Goal: Transaction & Acquisition: Subscribe to service/newsletter

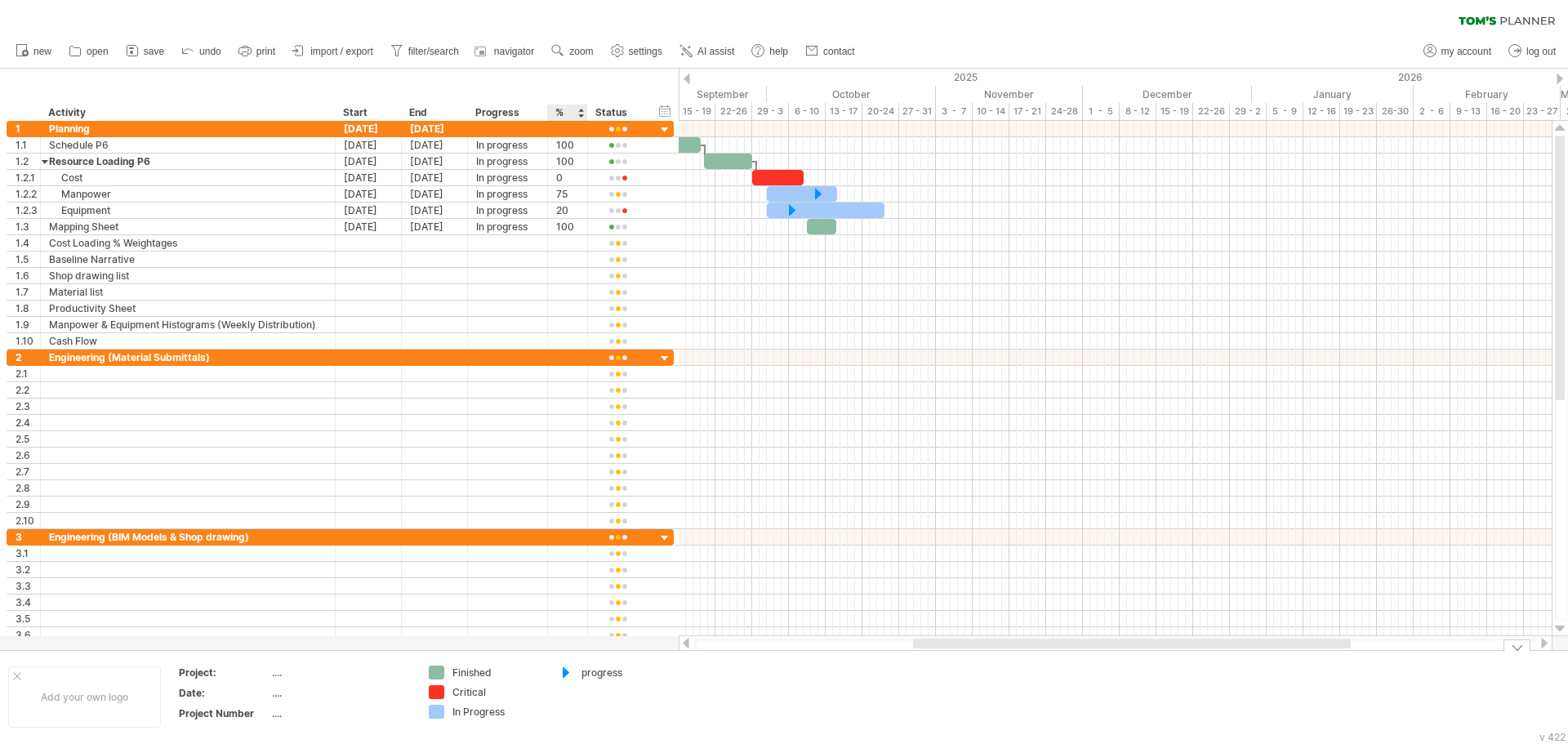
click at [564, 676] on div "Trying to reach [DOMAIN_NAME] Connected again... 0% clear filter new 1" at bounding box center [784, 372] width 1568 height 744
click at [563, 672] on div "Trying to reach [DOMAIN_NAME] Connected again... 0% clear filter new 1" at bounding box center [784, 372] width 1568 height 744
click at [563, 672] on div at bounding box center [558, 673] width 17 height 16
click at [560, 671] on div "Trying to reach [DOMAIN_NAME] Connected again... 0% clear filter new 1" at bounding box center [784, 372] width 1568 height 744
click at [451, 672] on div "Finished" at bounding box center [485, 672] width 113 height 14
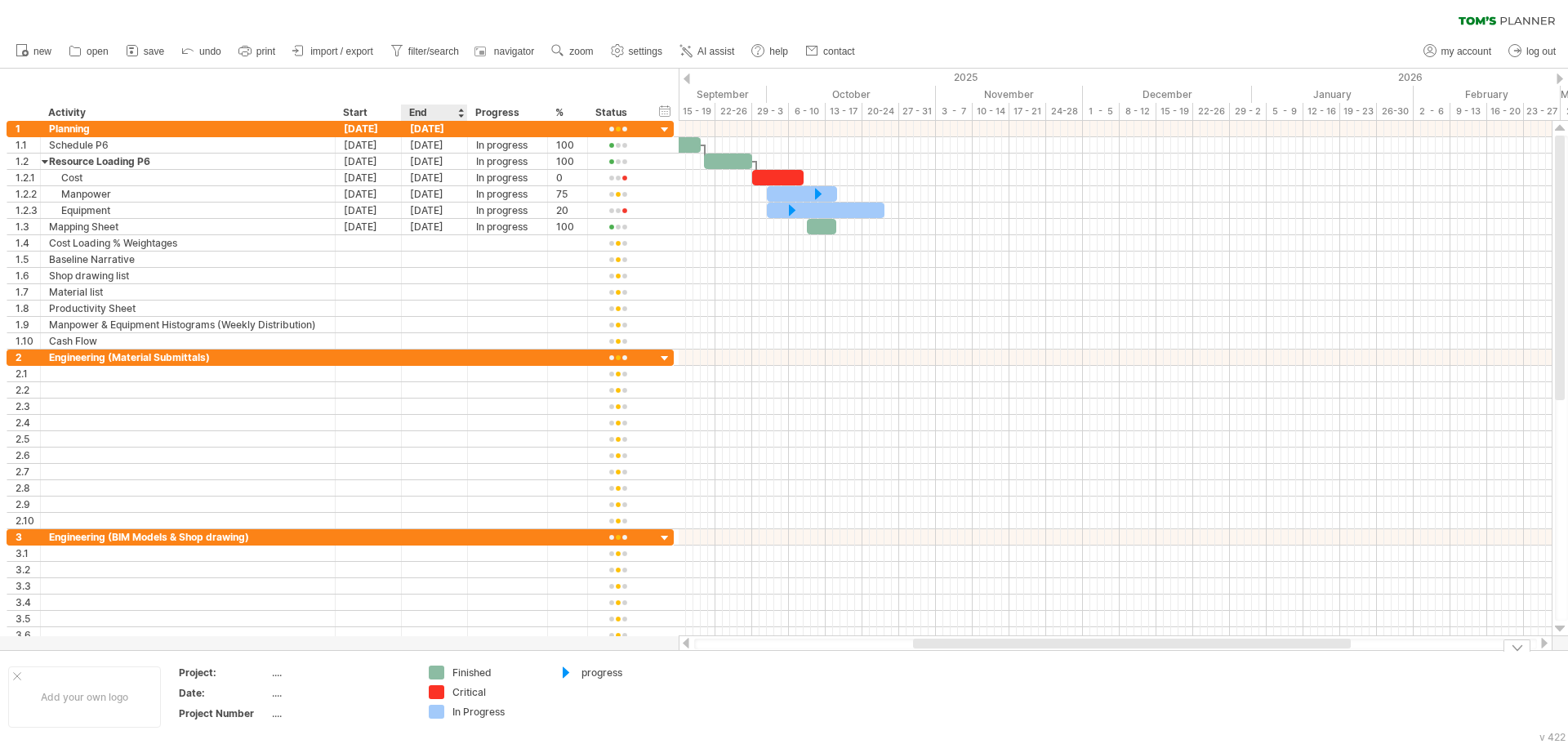
click at [434, 674] on div "Trying to reach [DOMAIN_NAME] Connected again... 0% clear filter new 1" at bounding box center [784, 372] width 1568 height 744
click at [440, 693] on div "Trying to reach [DOMAIN_NAME] Connected again... 0% clear filter new 1" at bounding box center [784, 372] width 1568 height 744
click at [438, 713] on div at bounding box center [436, 712] width 16 height 14
click at [439, 686] on div "Trying to reach [DOMAIN_NAME] Connected again... 0% clear filter new 1" at bounding box center [784, 372] width 1568 height 744
click at [439, 677] on div at bounding box center [436, 672] width 16 height 14
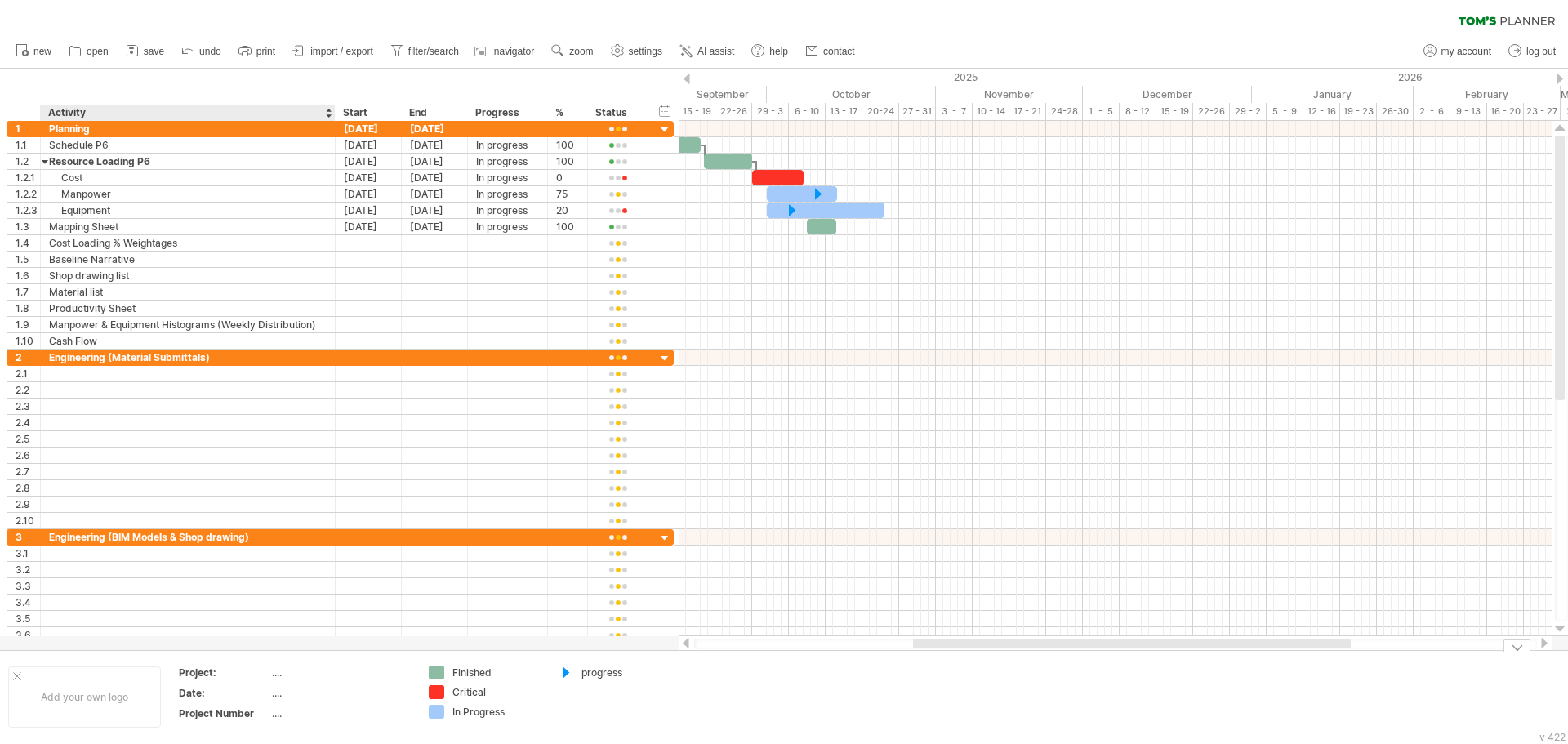
click at [274, 673] on div "...." at bounding box center [340, 672] width 137 height 14
type input "**********"
click at [281, 690] on div "...." at bounding box center [340, 693] width 137 height 14
type input "**********"
click at [291, 716] on div "...." at bounding box center [340, 713] width 137 height 14
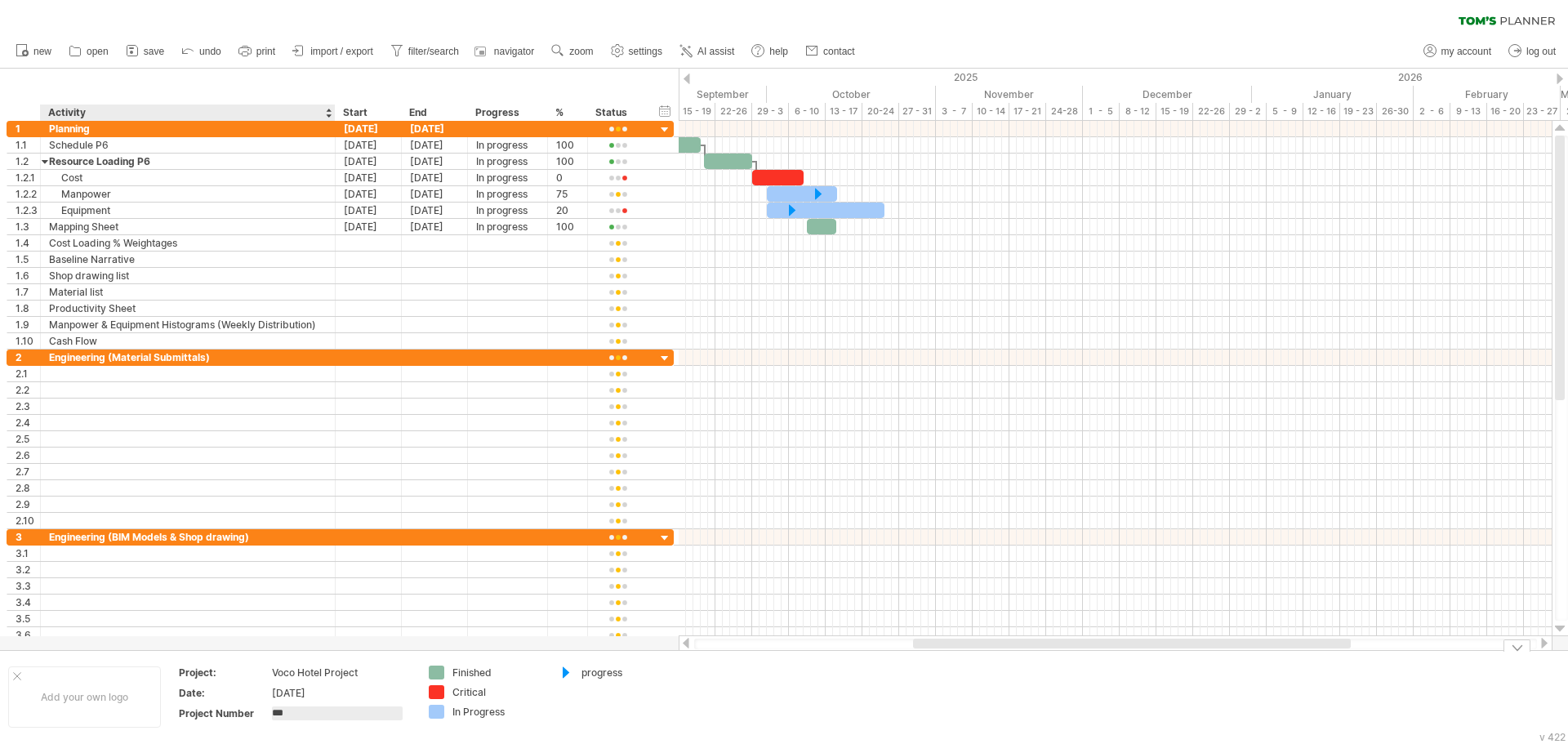
type input "****"
click at [595, 695] on td "progress" at bounding box center [613, 697] width 129 height 63
click at [92, 701] on div "Add your own logo" at bounding box center [84, 697] width 153 height 61
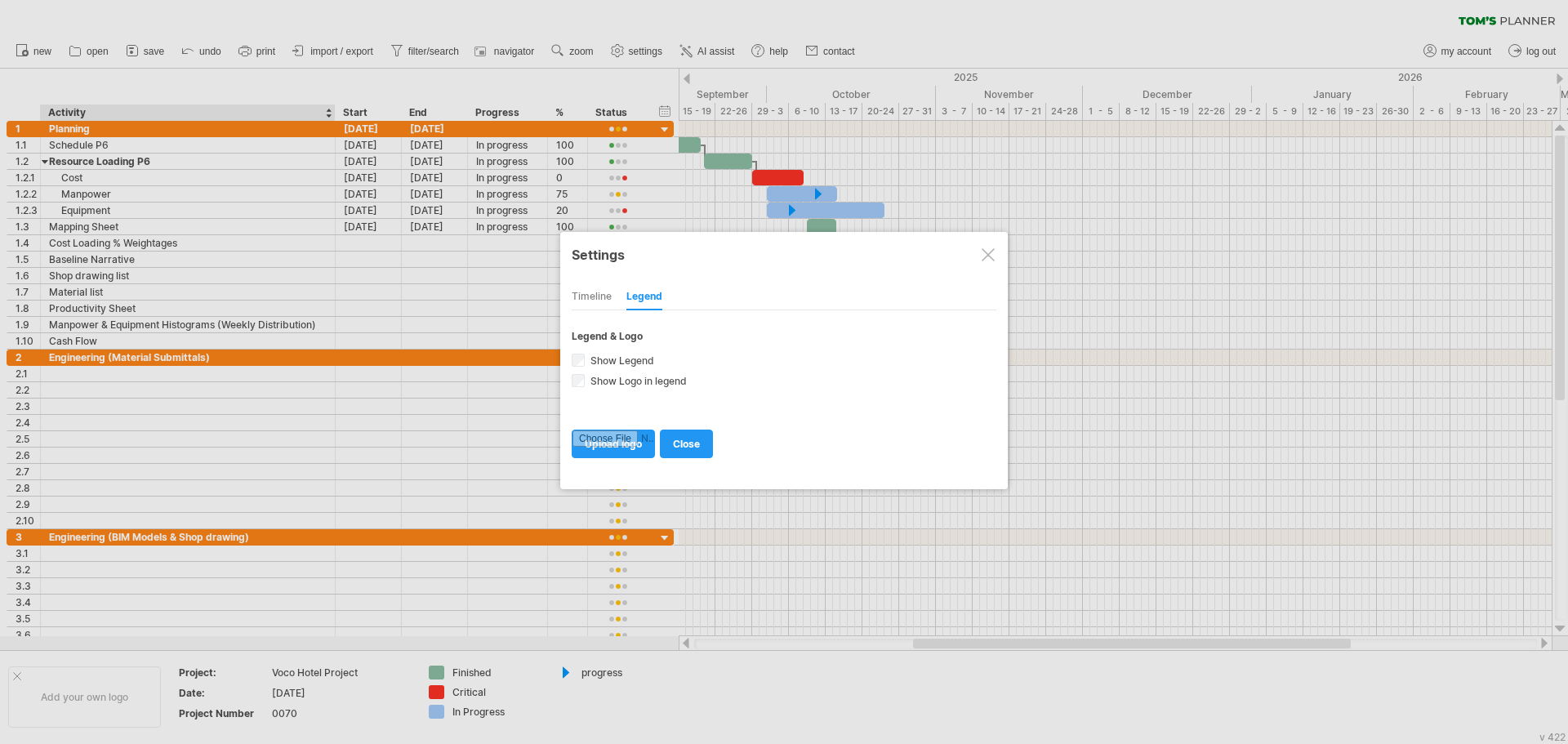
click at [599, 300] on div "Timeline" at bounding box center [591, 297] width 40 height 26
select select "*"
select select "**"
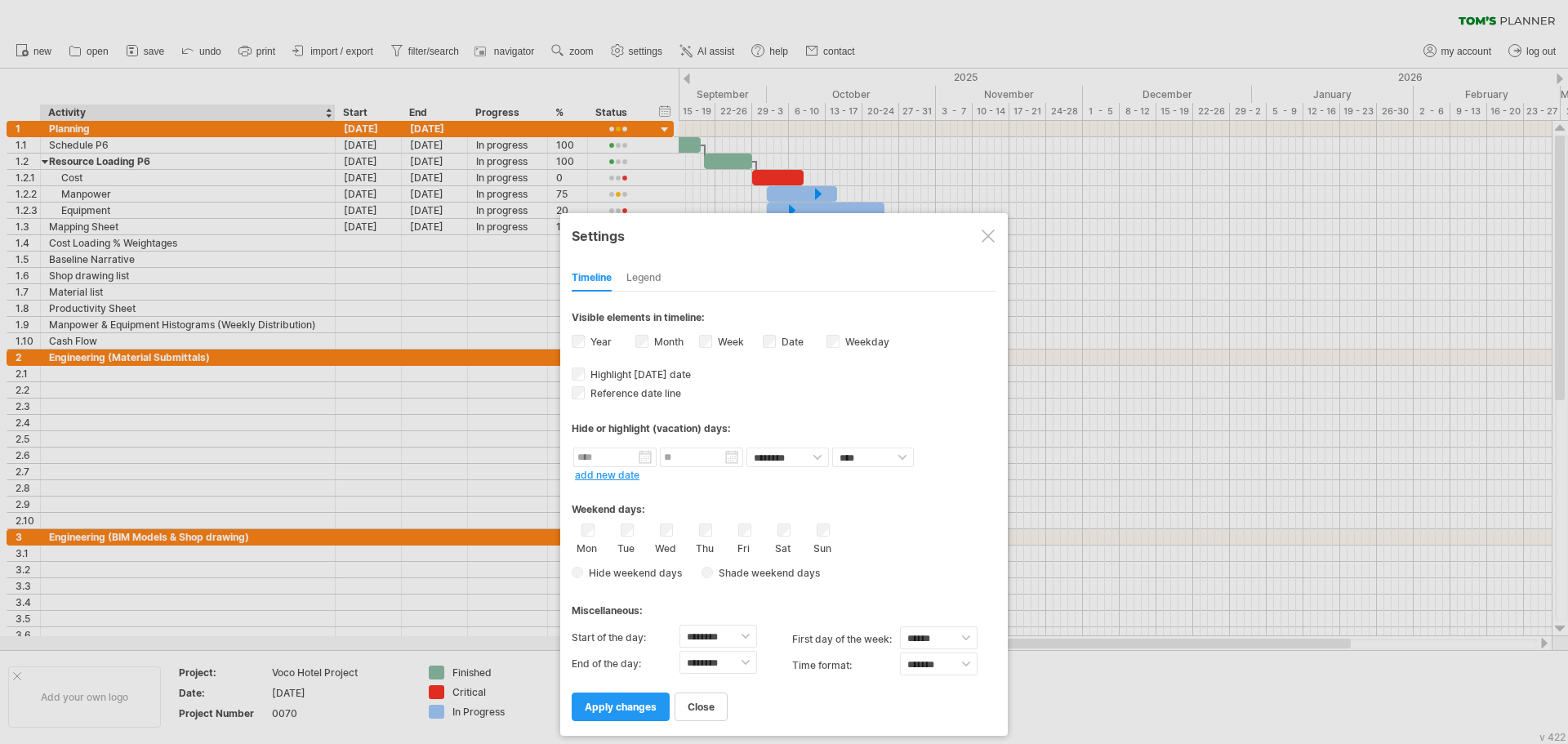
click at [655, 275] on div "Legend" at bounding box center [644, 279] width 35 height 26
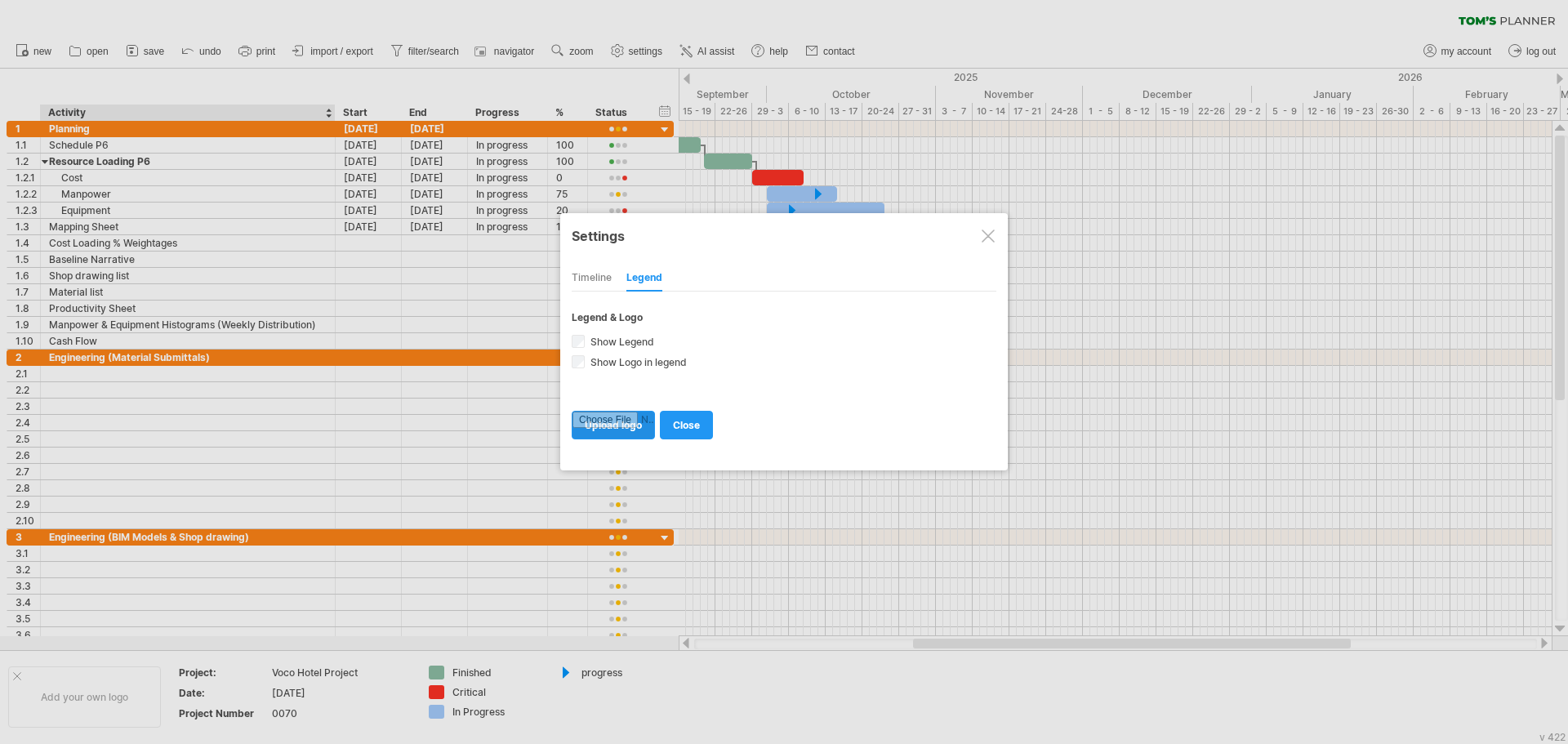
click at [623, 429] on input "file" at bounding box center [613, 425] width 81 height 27
click at [985, 233] on div at bounding box center [988, 236] width 13 height 13
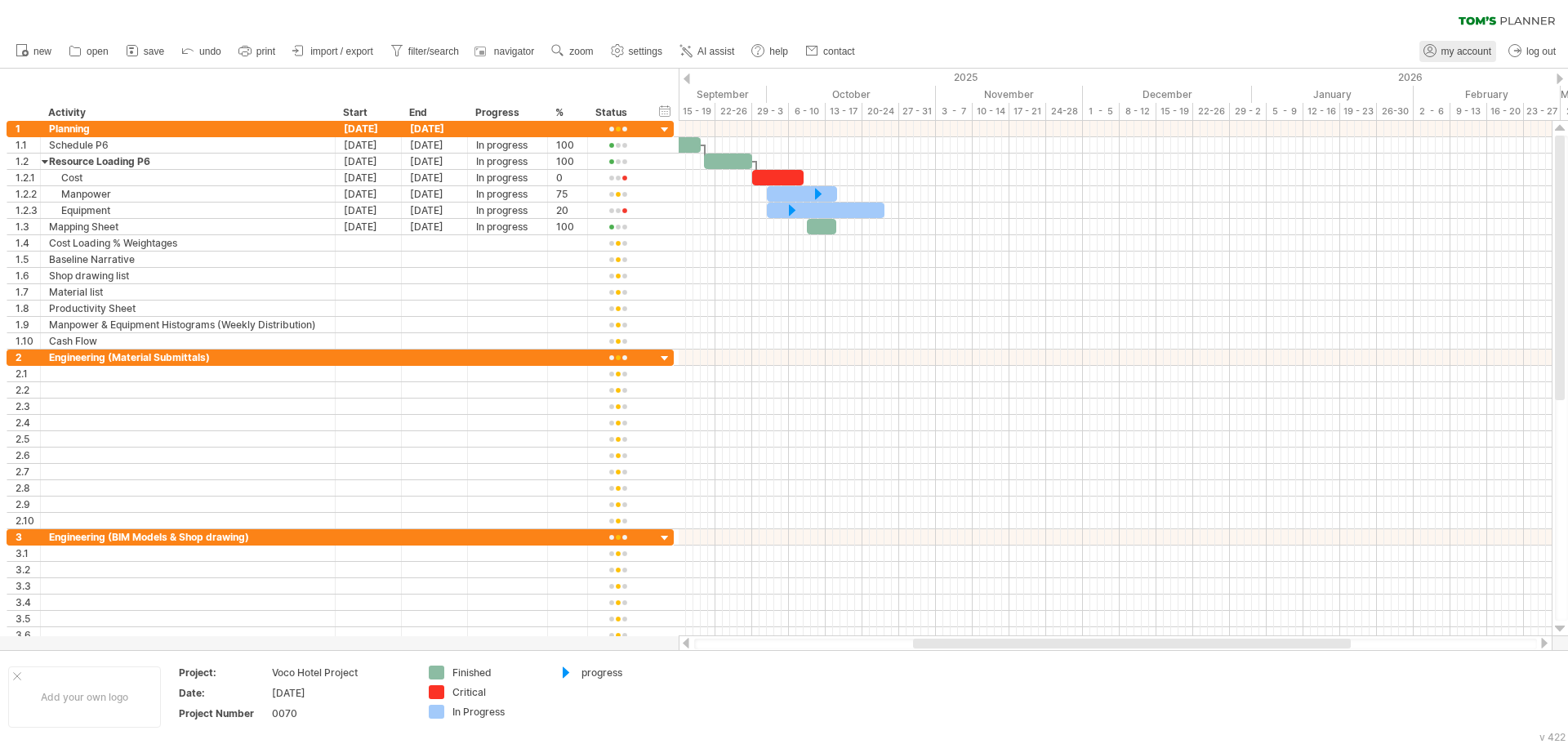
click at [1460, 45] on link "my account" at bounding box center [1457, 51] width 77 height 21
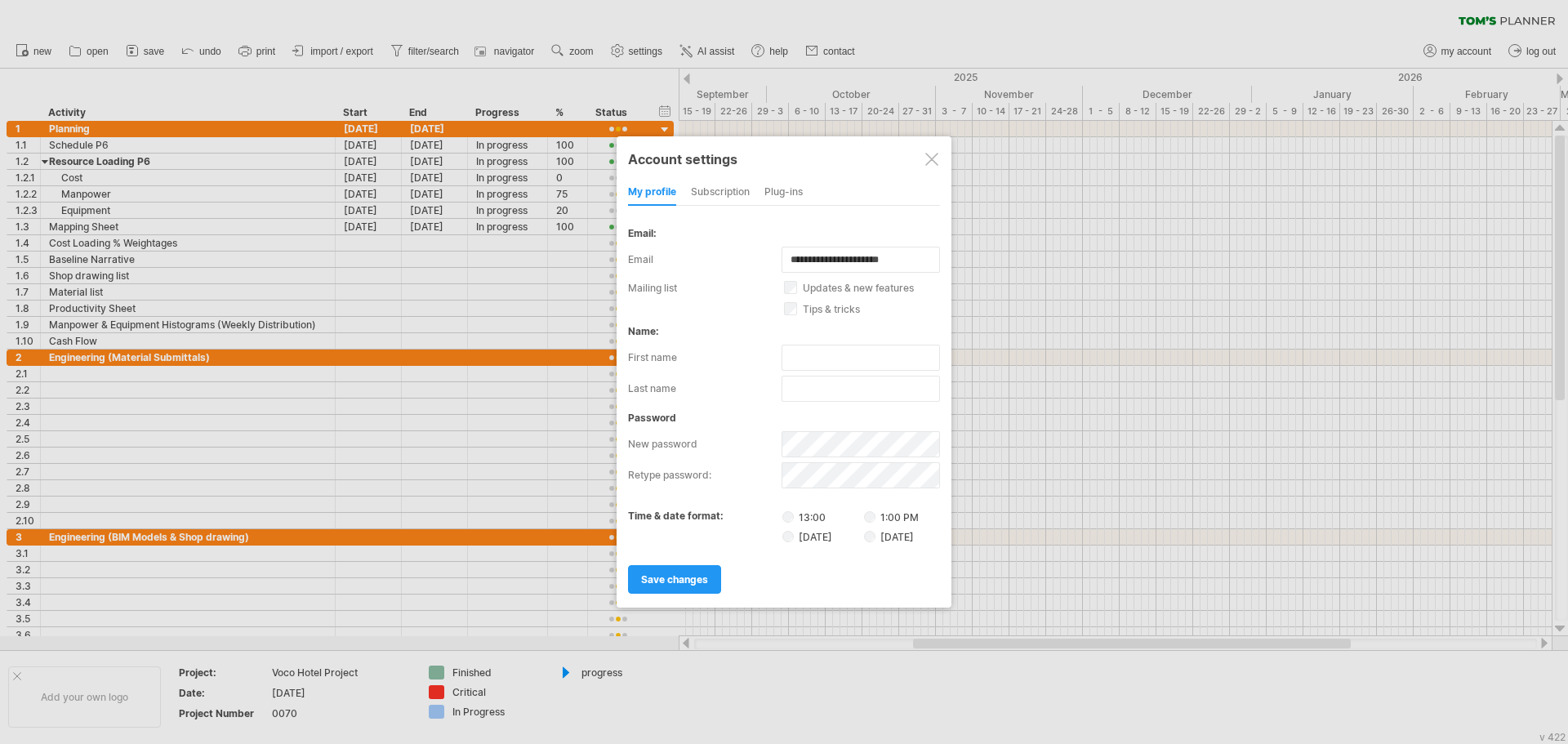
click at [701, 192] on div "subscription" at bounding box center [721, 192] width 59 height 26
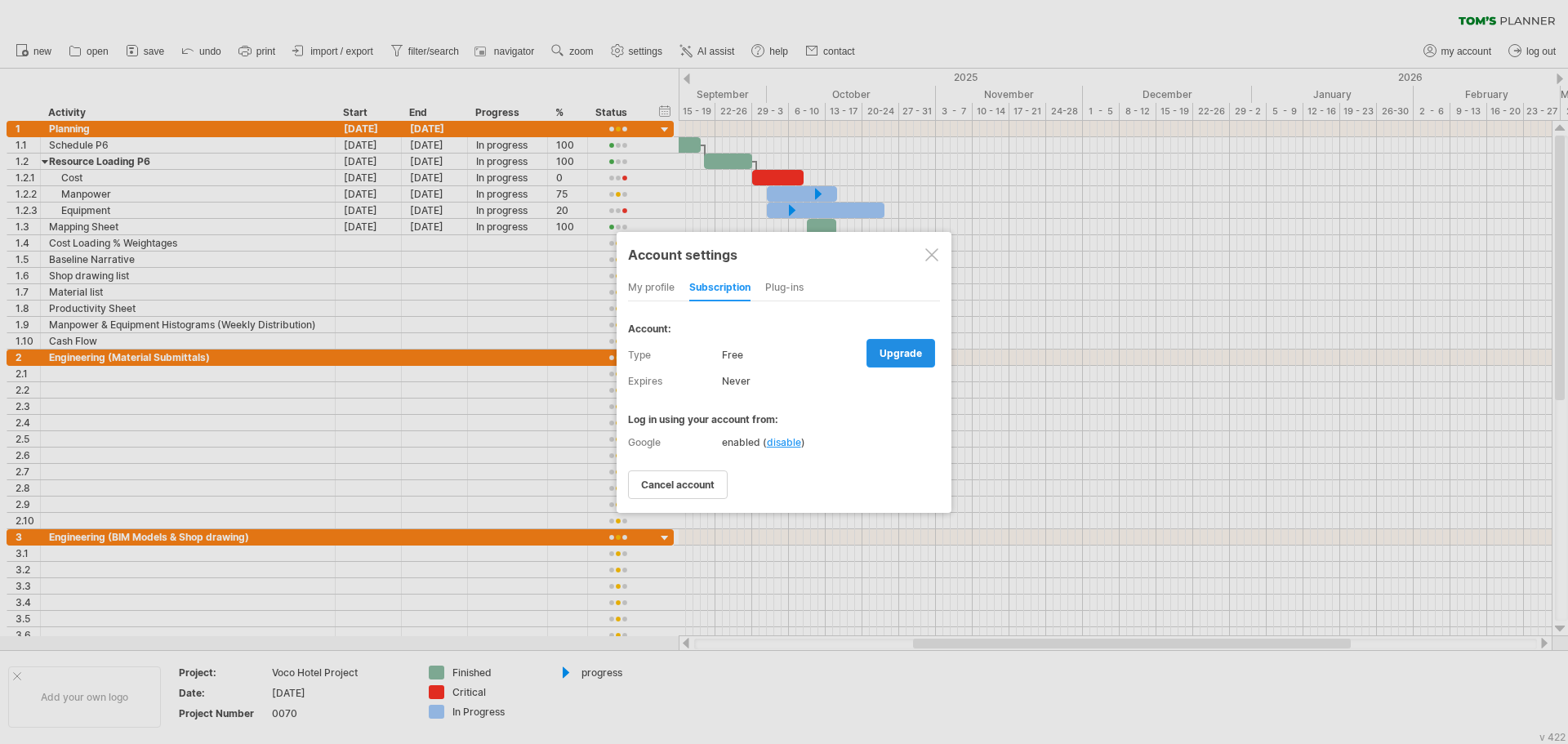
click at [894, 350] on span "upgrade" at bounding box center [901, 353] width 43 height 12
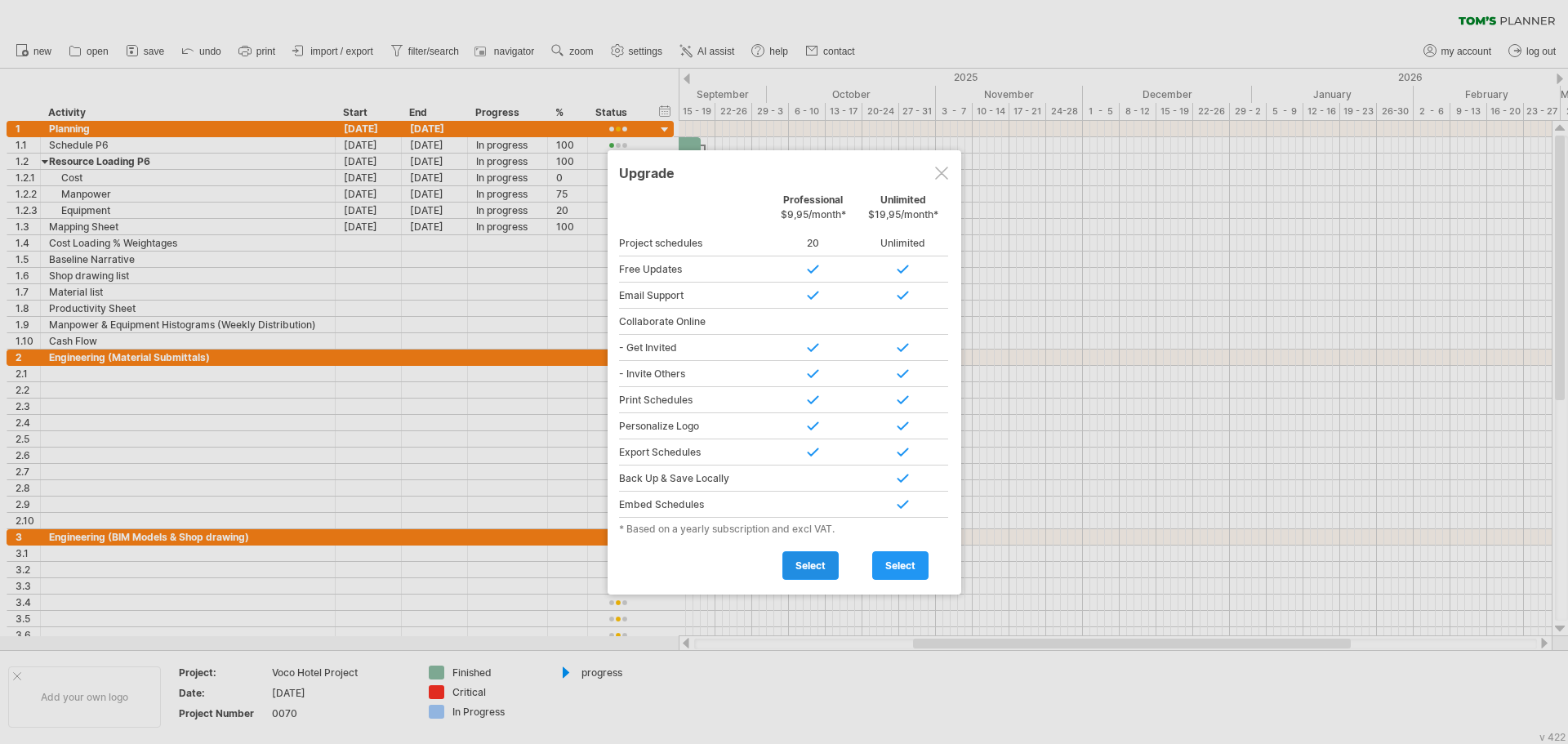
click at [810, 569] on span "select" at bounding box center [810, 565] width 31 height 12
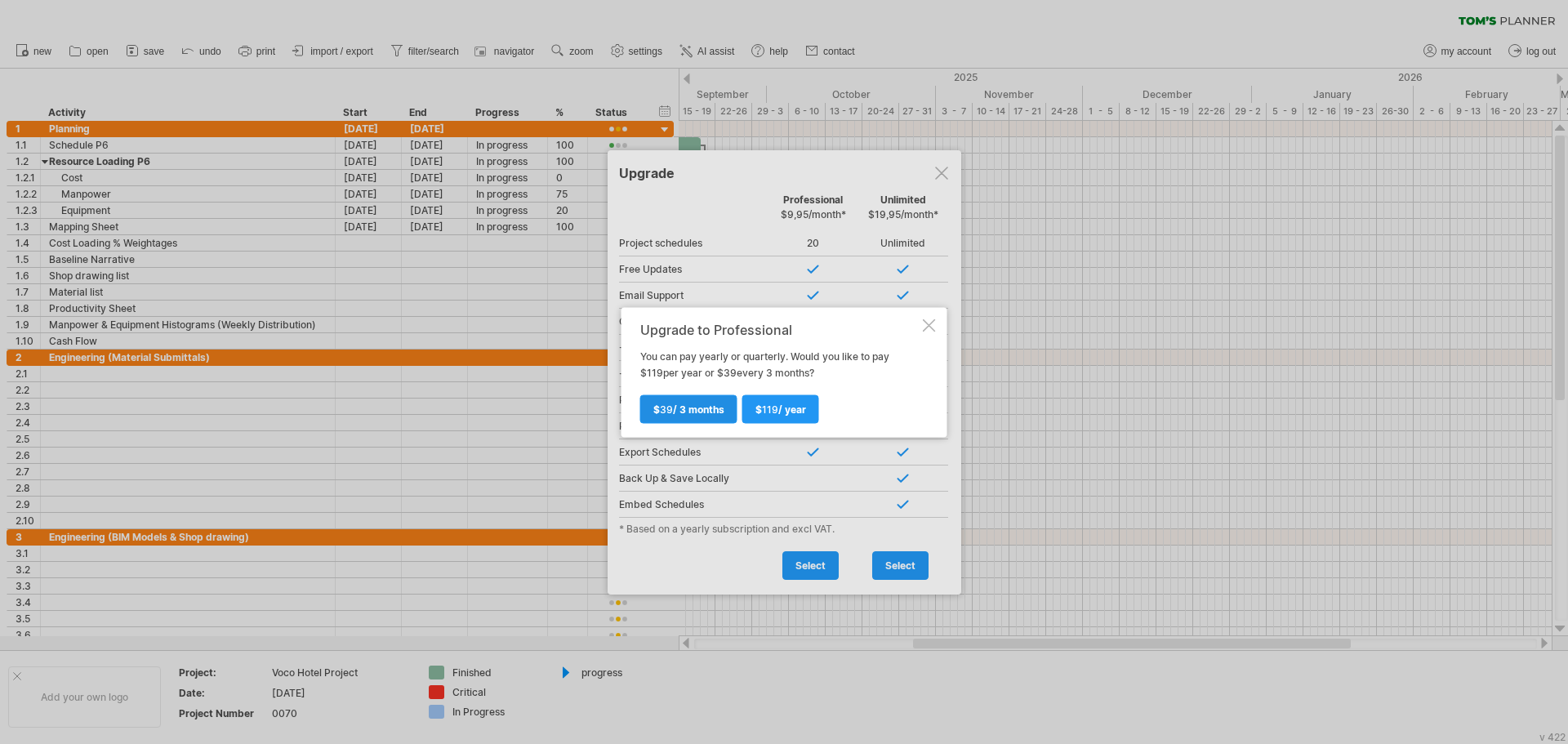
click at [710, 403] on span "$ 39 / 3 months" at bounding box center [688, 408] width 71 height 12
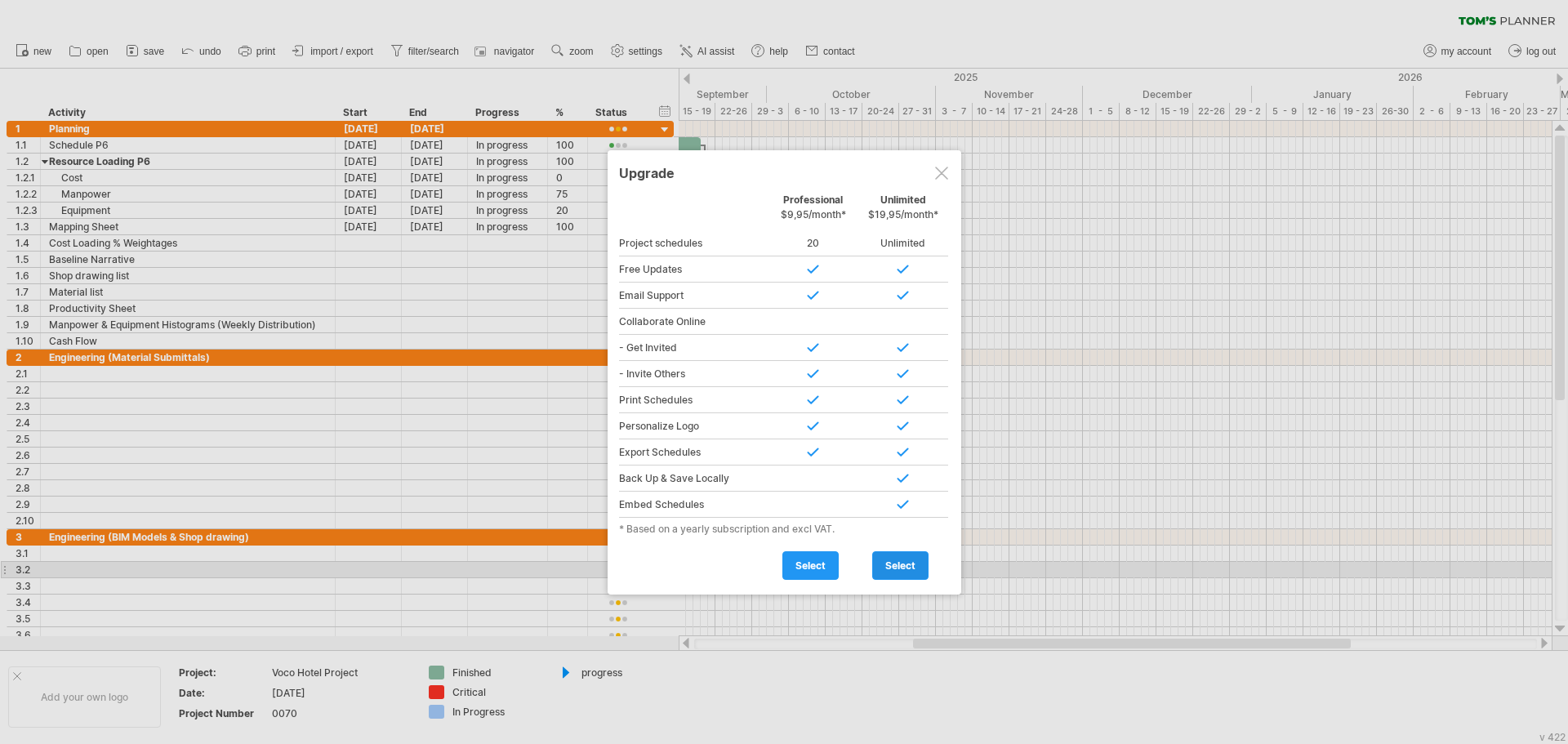
click at [908, 563] on span "select" at bounding box center [900, 565] width 31 height 12
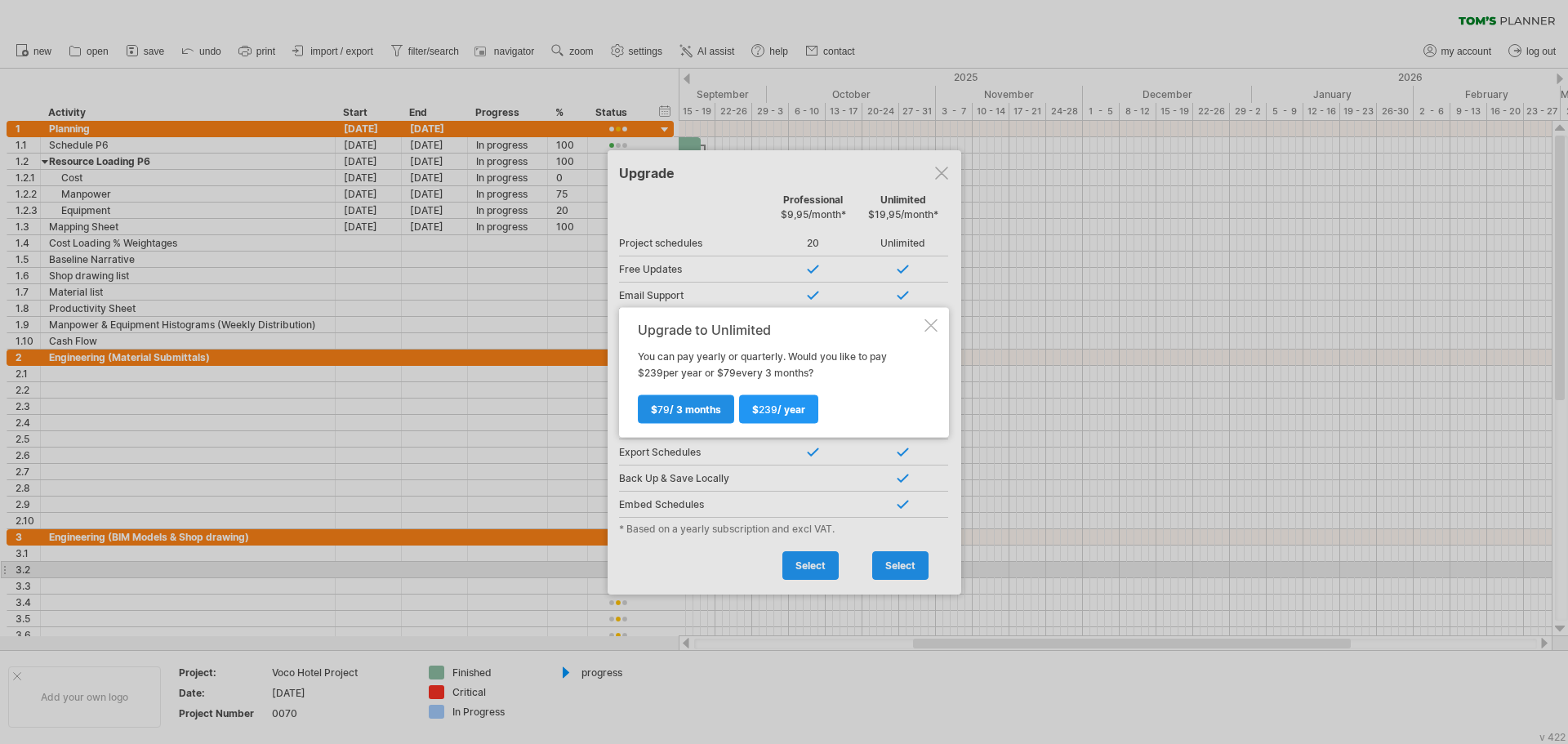
click at [698, 412] on span "$ 79 / 3 months" at bounding box center [686, 408] width 70 height 12
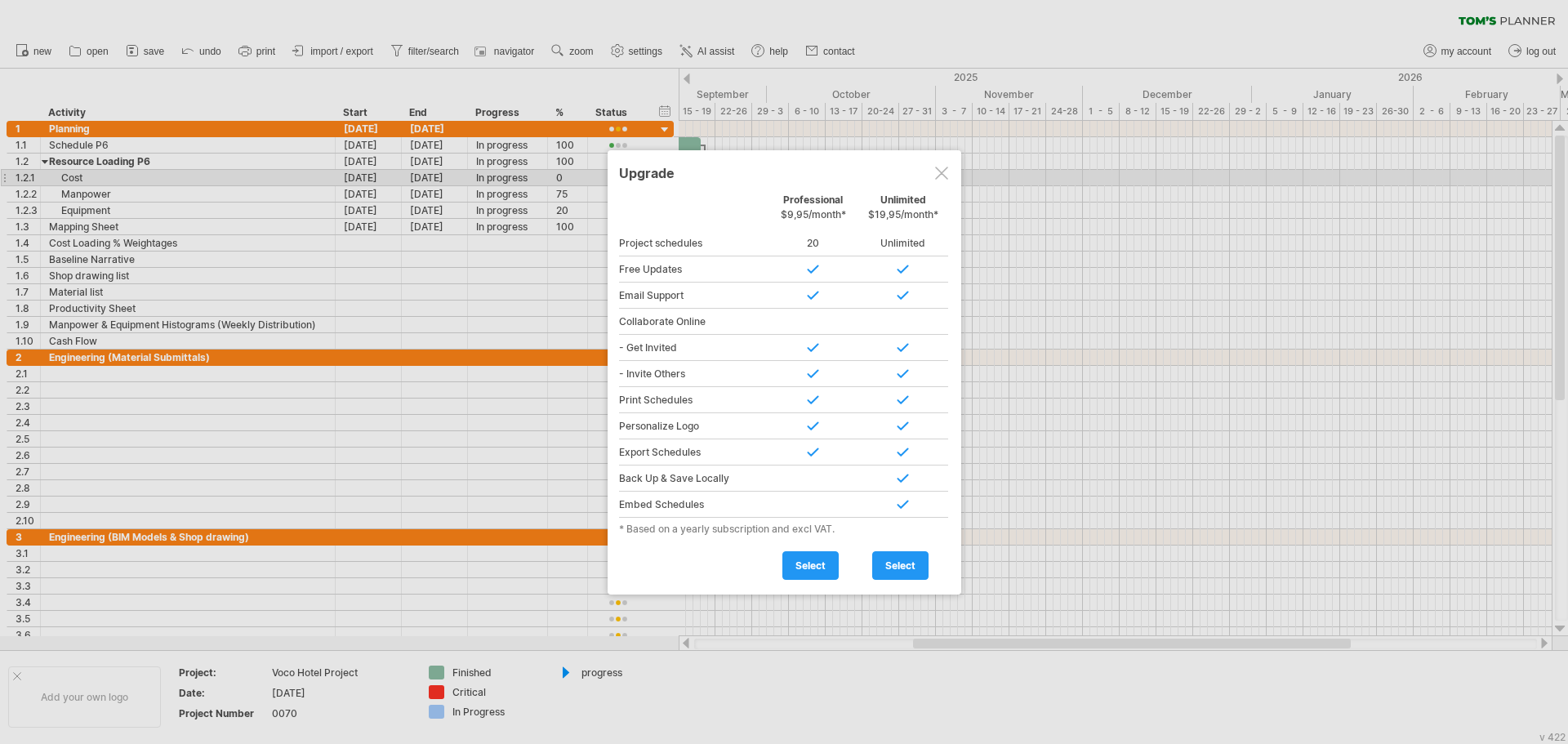
click at [942, 174] on div at bounding box center [942, 173] width 13 height 13
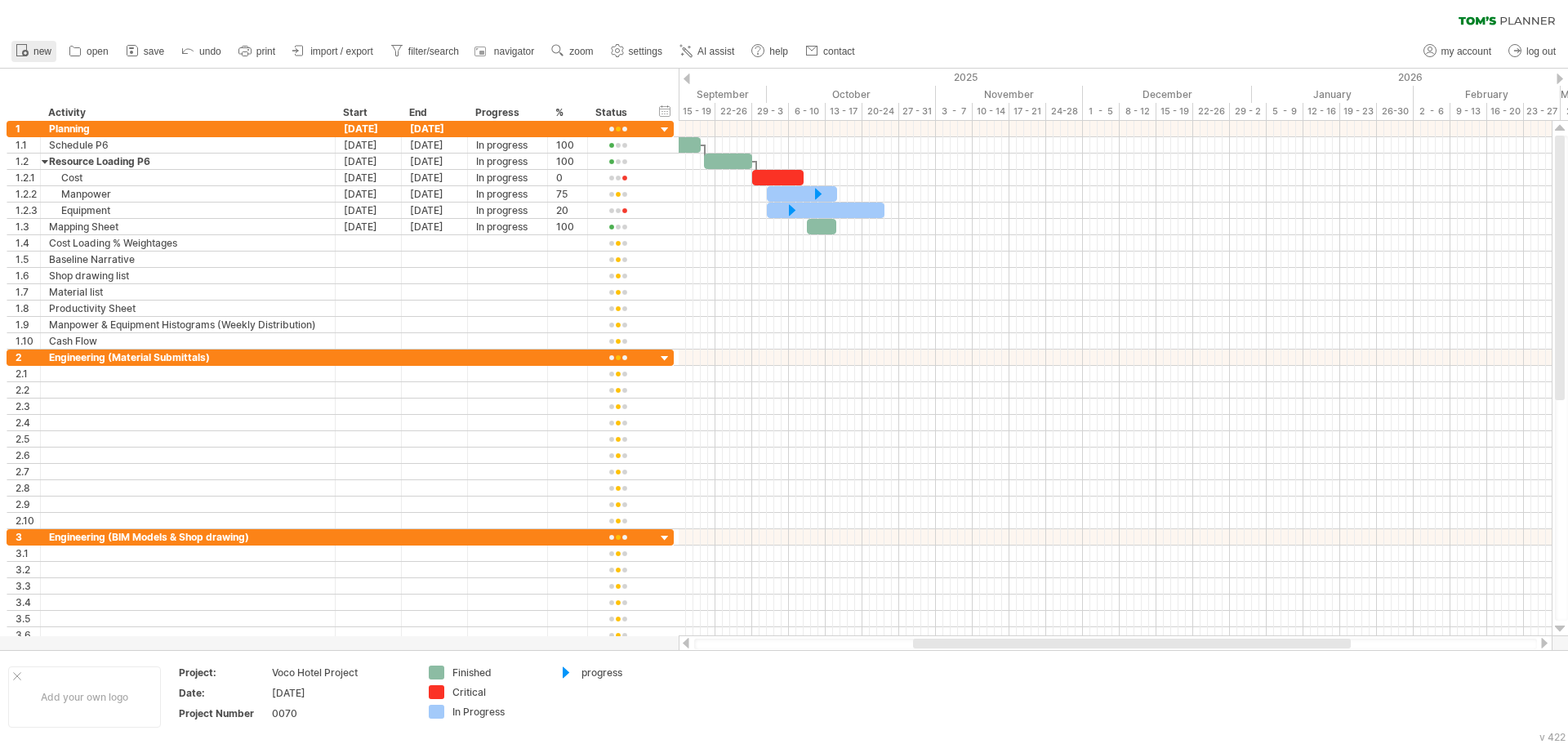
click at [37, 52] on span "new" at bounding box center [42, 51] width 18 height 11
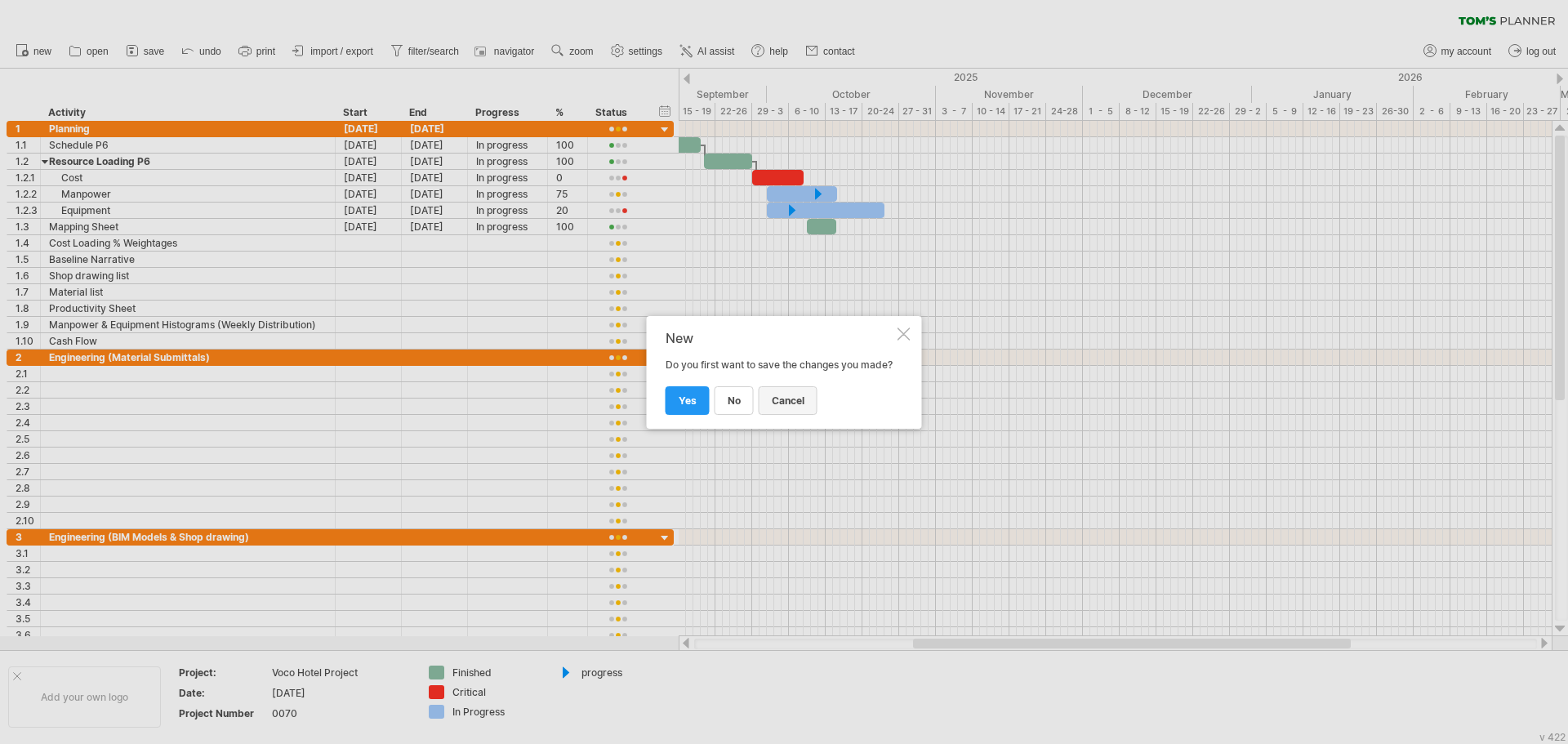
click at [796, 404] on span "cancel" at bounding box center [787, 400] width 32 height 12
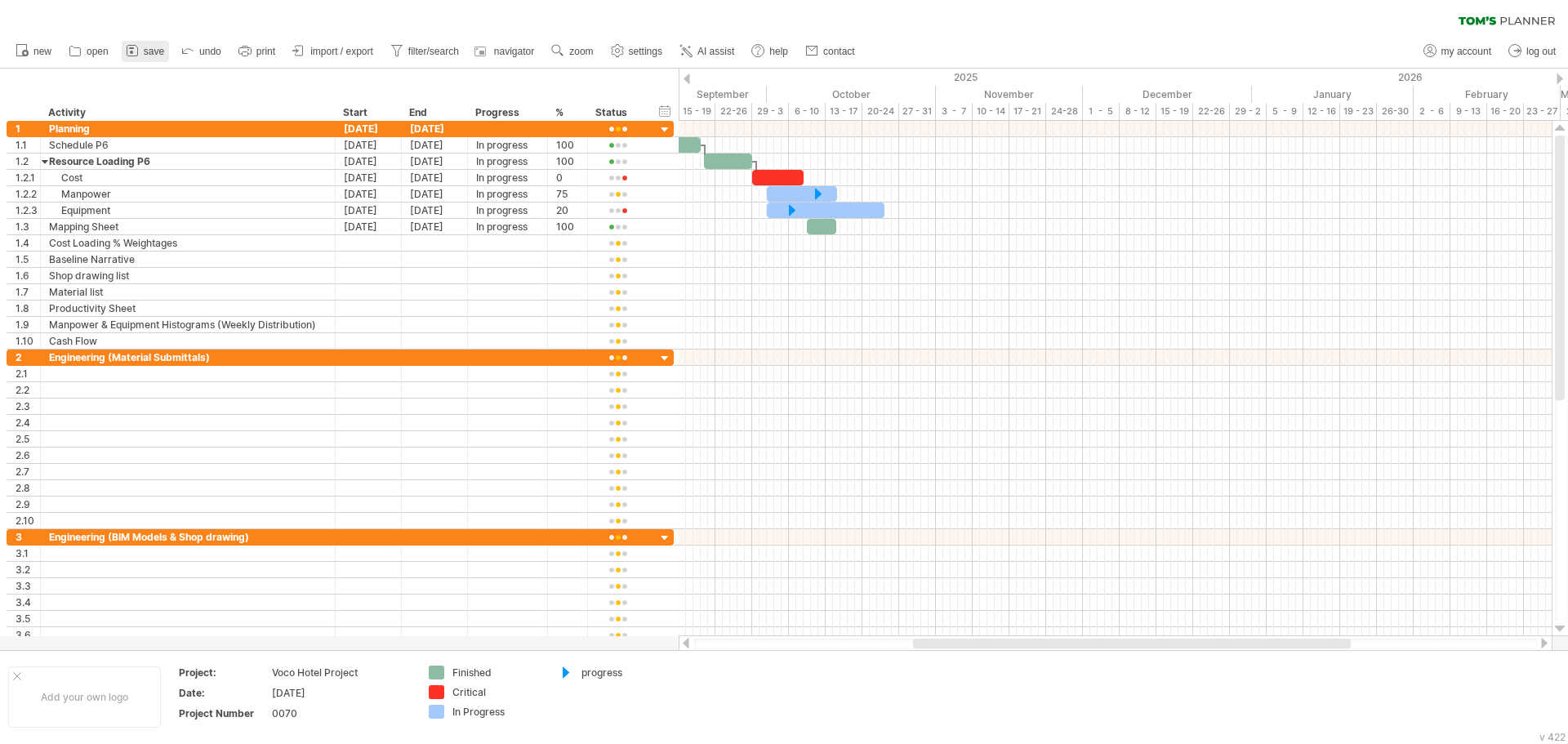
click at [153, 52] on span "save" at bounding box center [154, 51] width 20 height 11
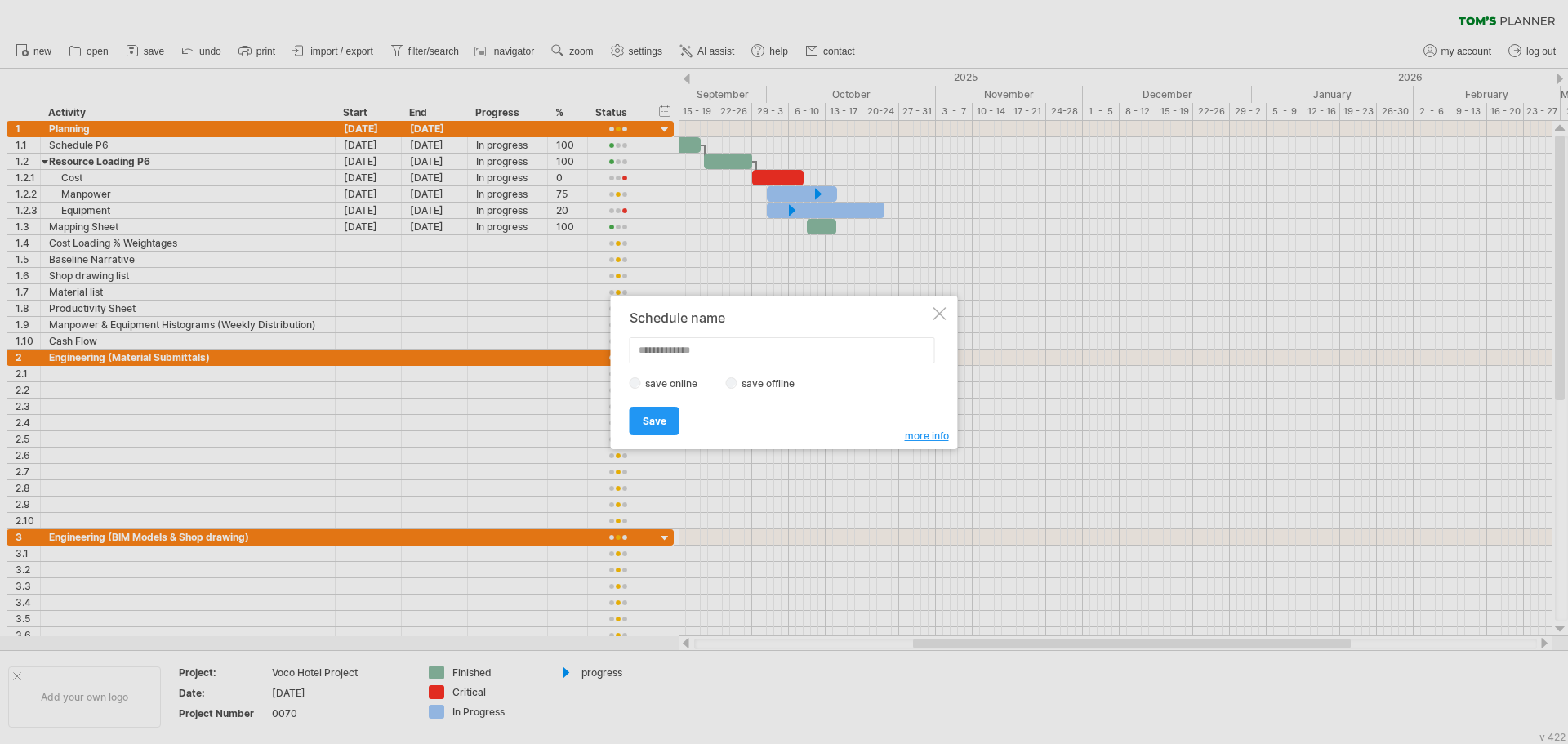
click at [667, 346] on input "text" at bounding box center [783, 351] width 305 height 26
type input "*"
type input "**********"
click at [641, 422] on link "Save" at bounding box center [655, 421] width 50 height 29
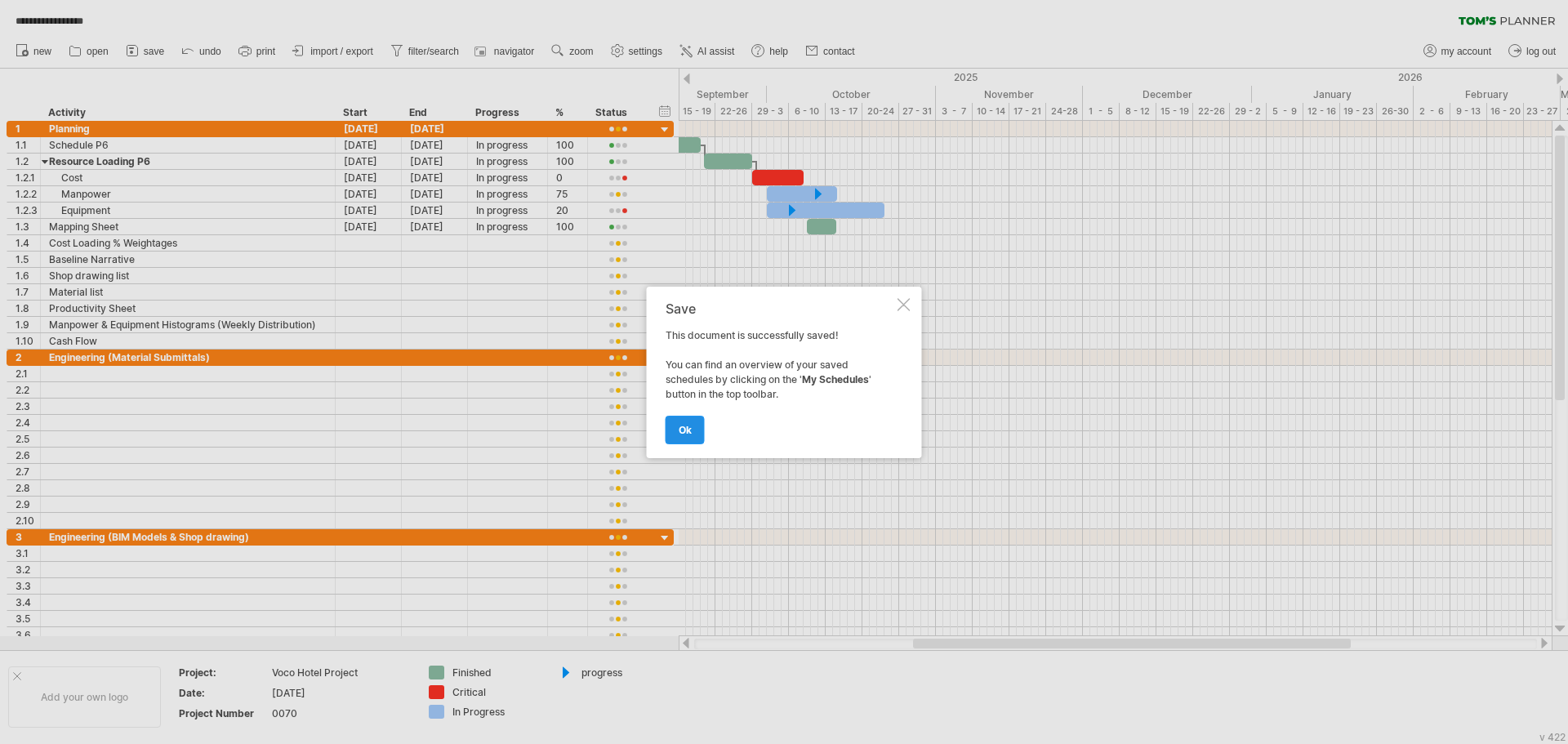
click at [693, 431] on link "ok" at bounding box center [685, 429] width 39 height 29
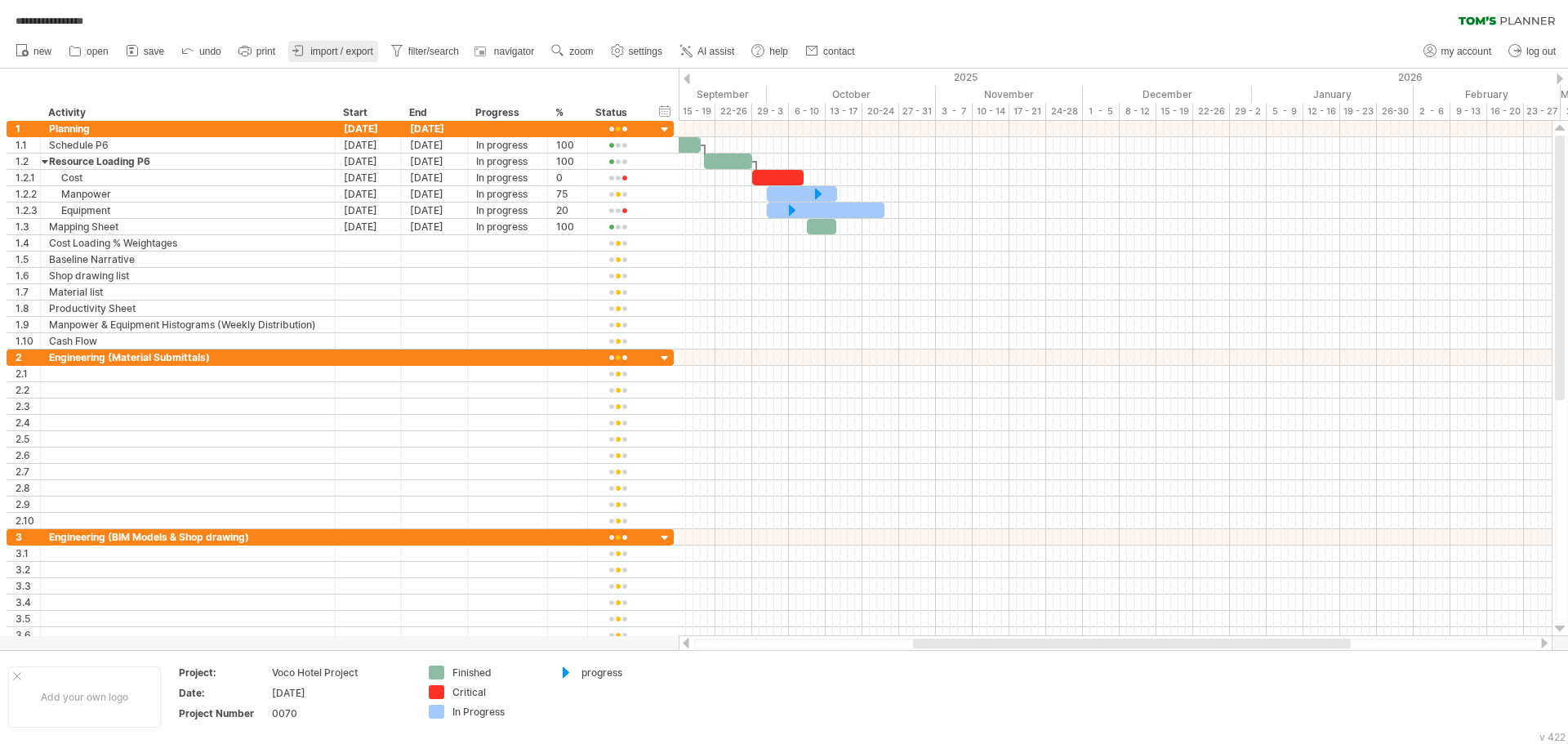
click at [335, 52] on span "import / export" at bounding box center [341, 51] width 63 height 11
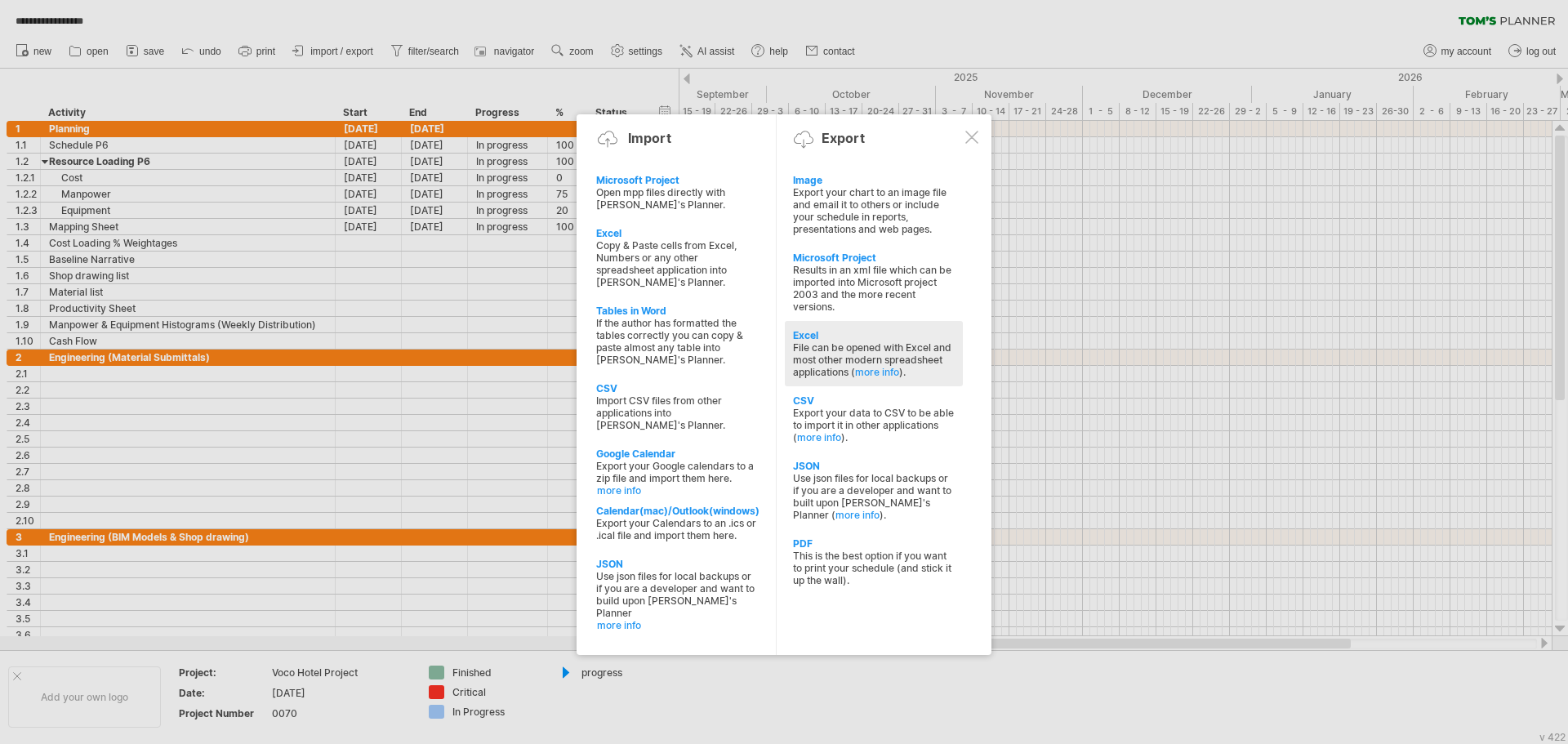
click at [811, 339] on div "Excel" at bounding box center [873, 335] width 162 height 12
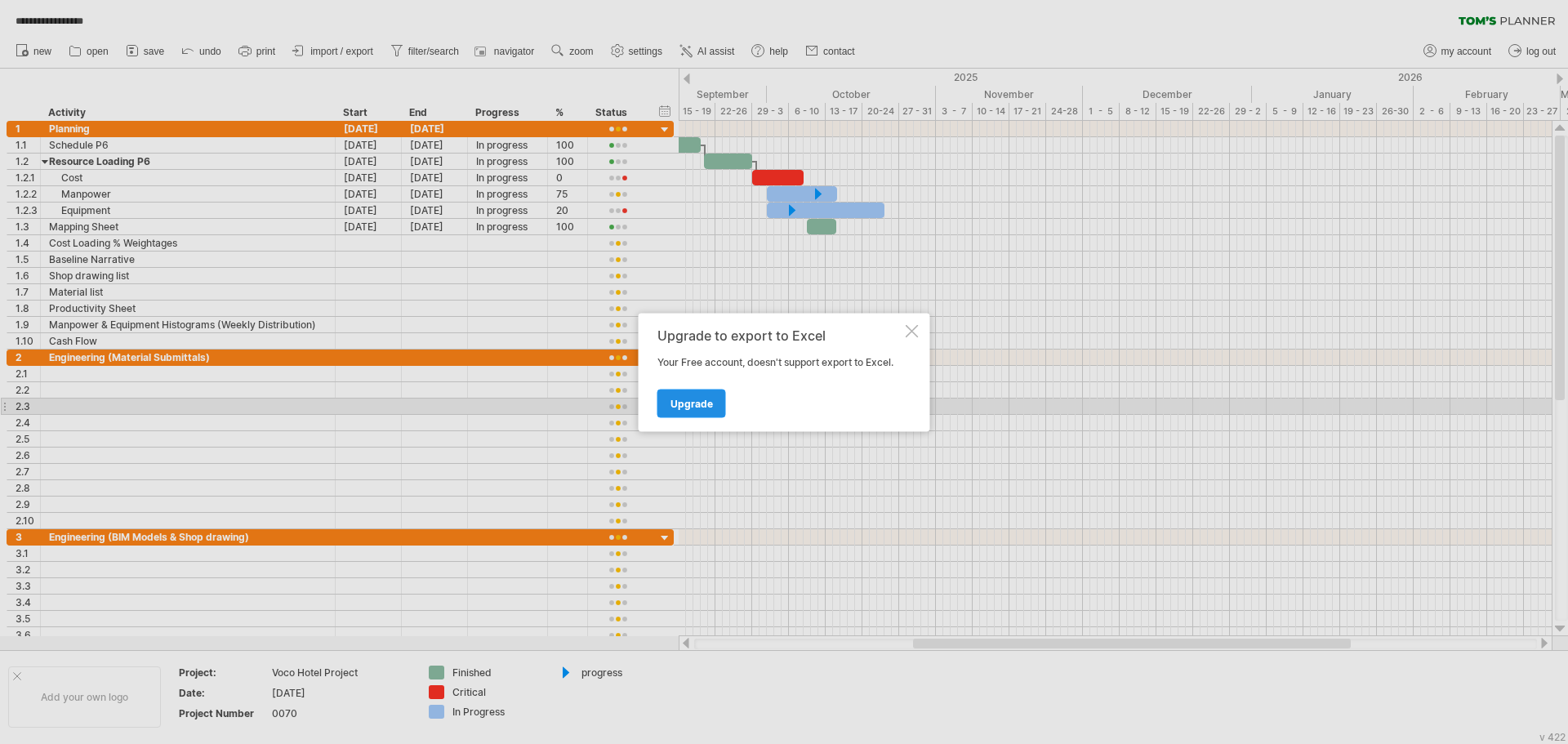
click at [710, 411] on link "Upgrade" at bounding box center [692, 403] width 68 height 29
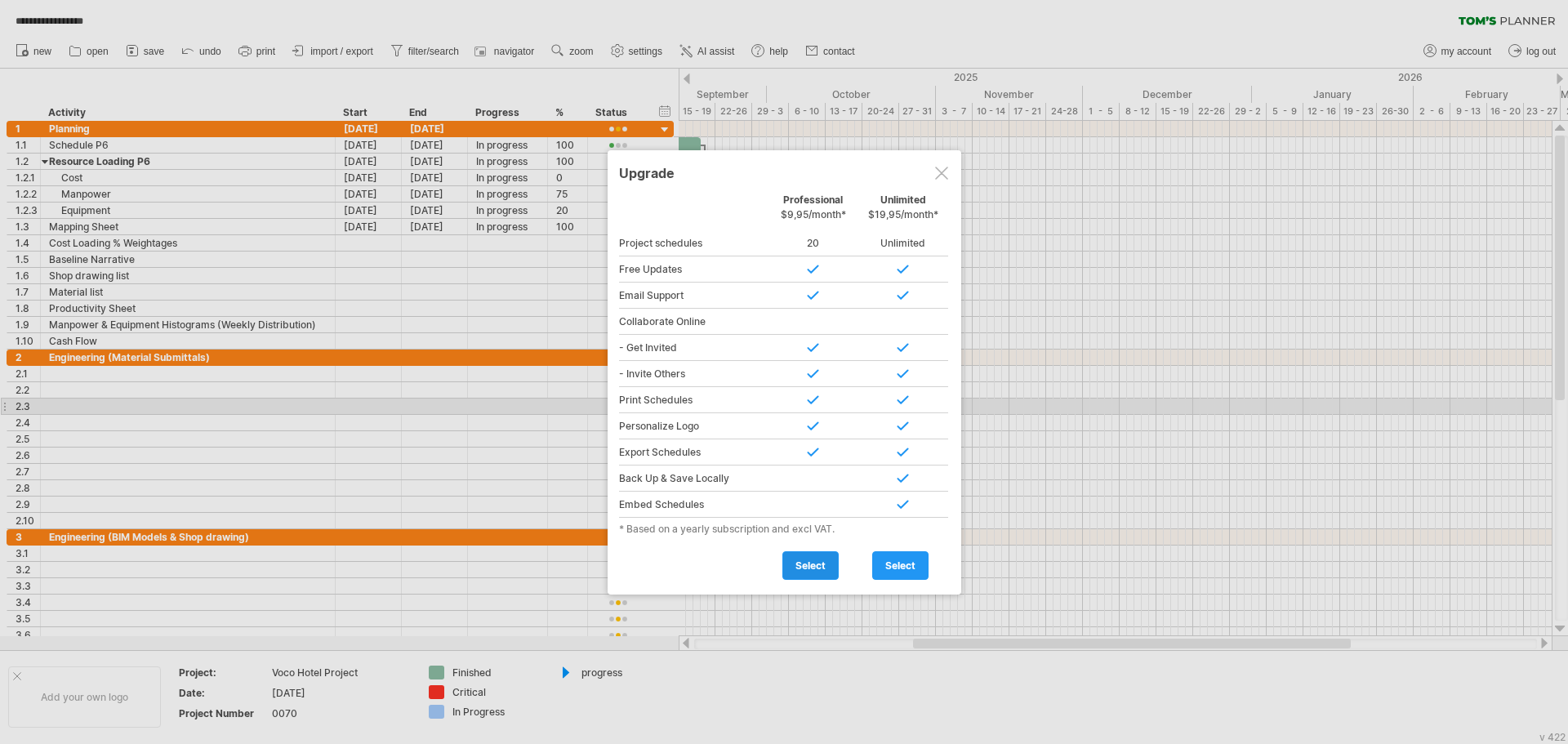
click at [800, 563] on span "select" at bounding box center [810, 565] width 31 height 12
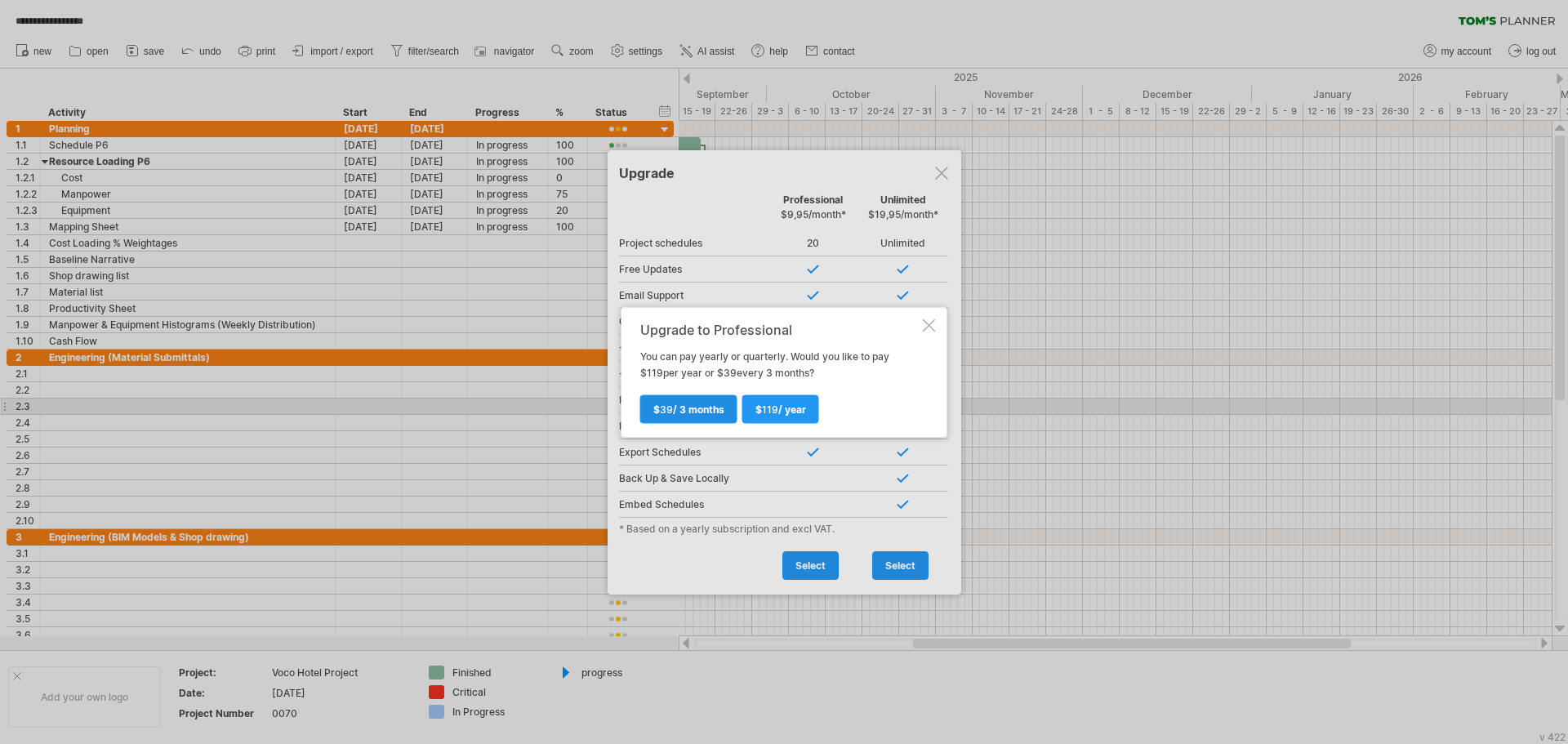
click at [682, 397] on link "$ 39 / 3 months" at bounding box center [688, 408] width 97 height 29
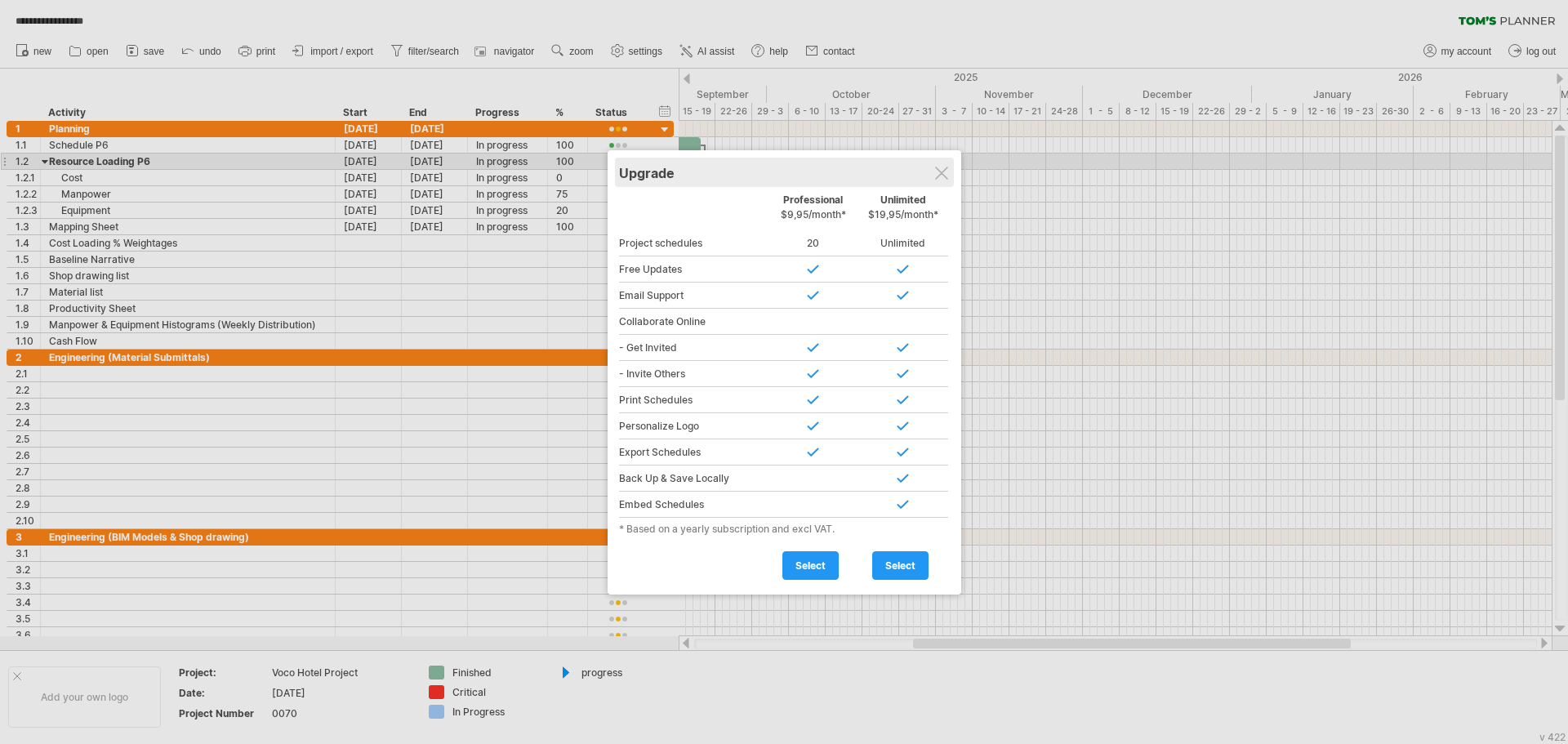
click at [950, 169] on div "Upgrade" at bounding box center [784, 172] width 331 height 30
click at [942, 170] on div at bounding box center [942, 173] width 13 height 13
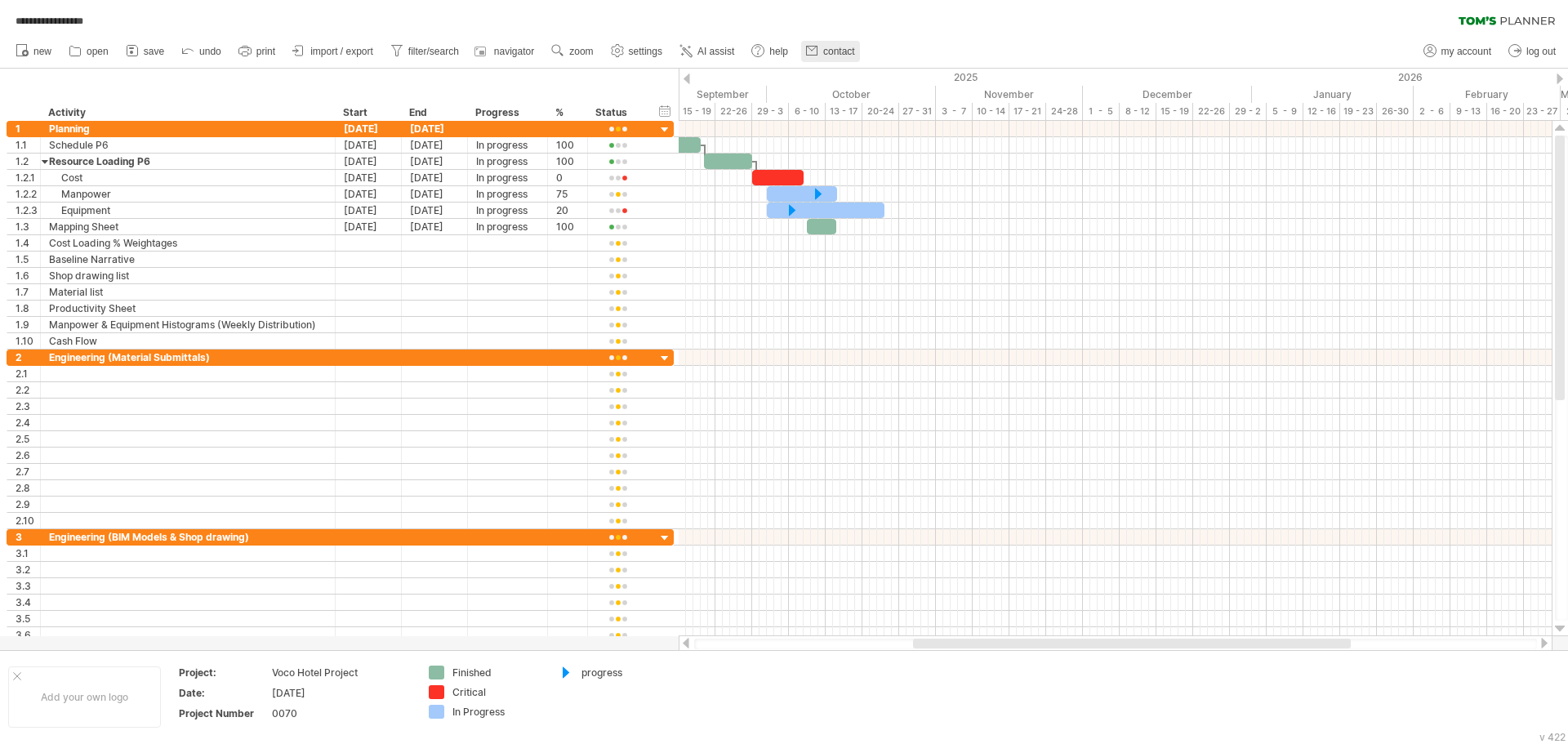
click at [833, 47] on span "contact" at bounding box center [839, 51] width 31 height 11
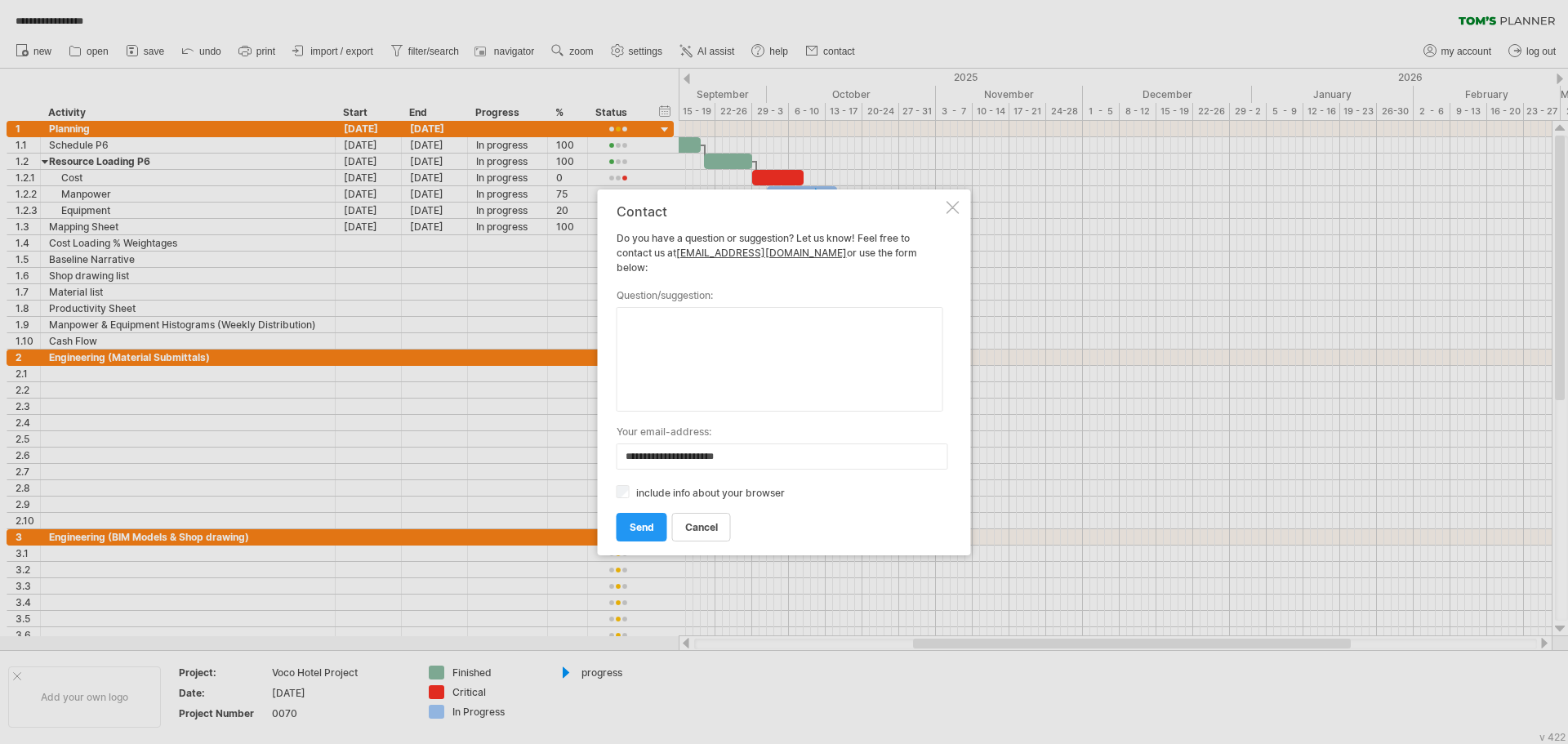
click at [953, 205] on div "**********" at bounding box center [784, 372] width 373 height 366
click at [957, 214] on div at bounding box center [953, 207] width 13 height 13
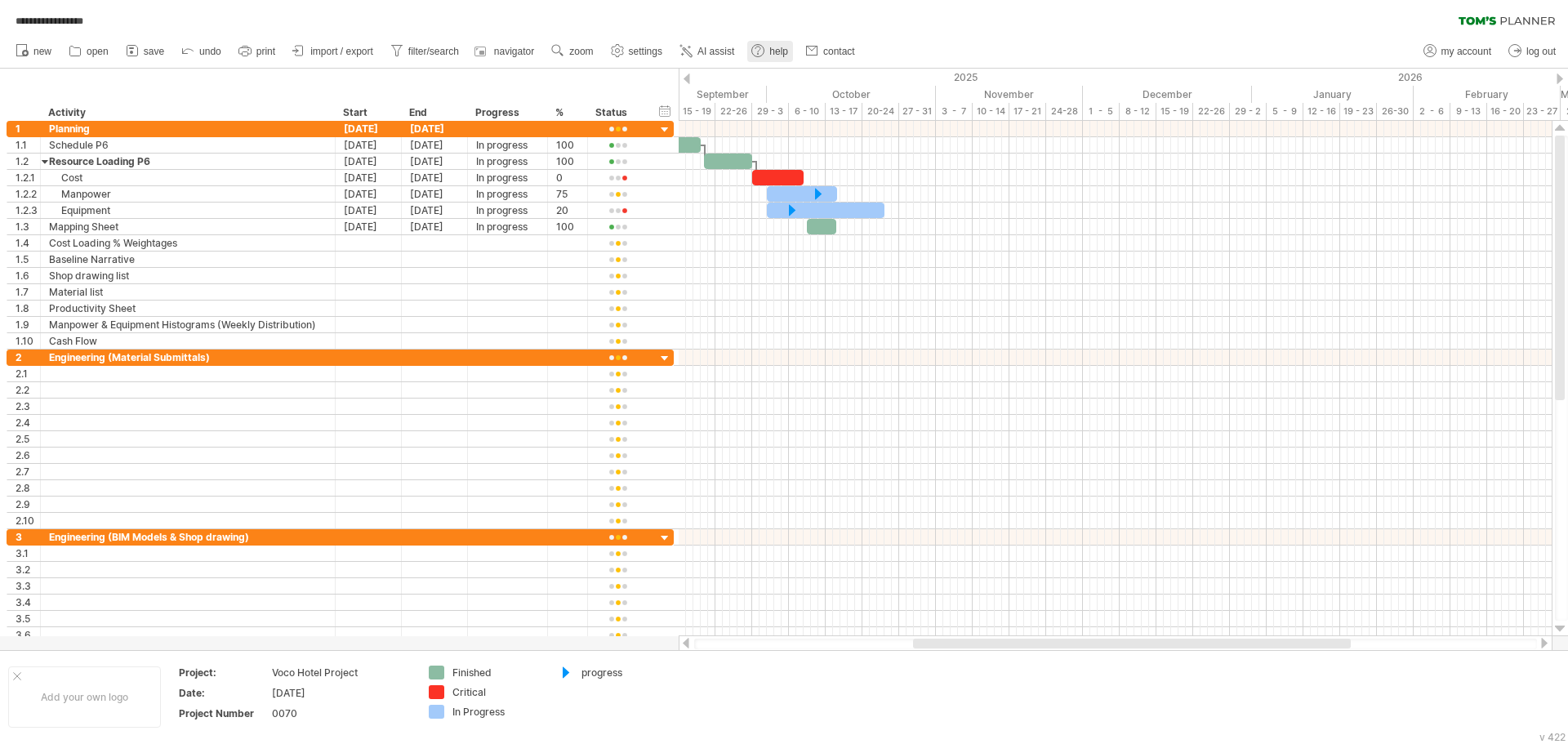
click at [773, 49] on span "help" at bounding box center [779, 51] width 19 height 11
